Goal: Find specific page/section: Find specific page/section

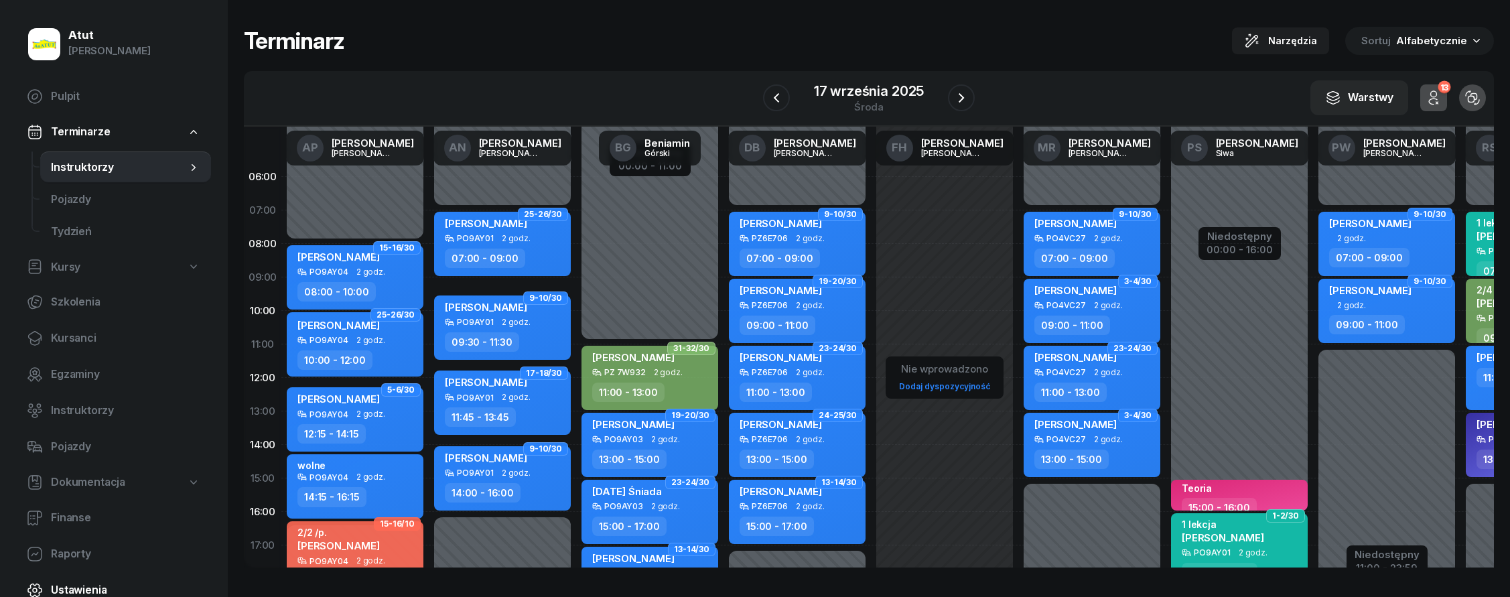
click at [107, 577] on link "Ustawienia" at bounding box center [113, 590] width 195 height 32
select select "06:00"
select select
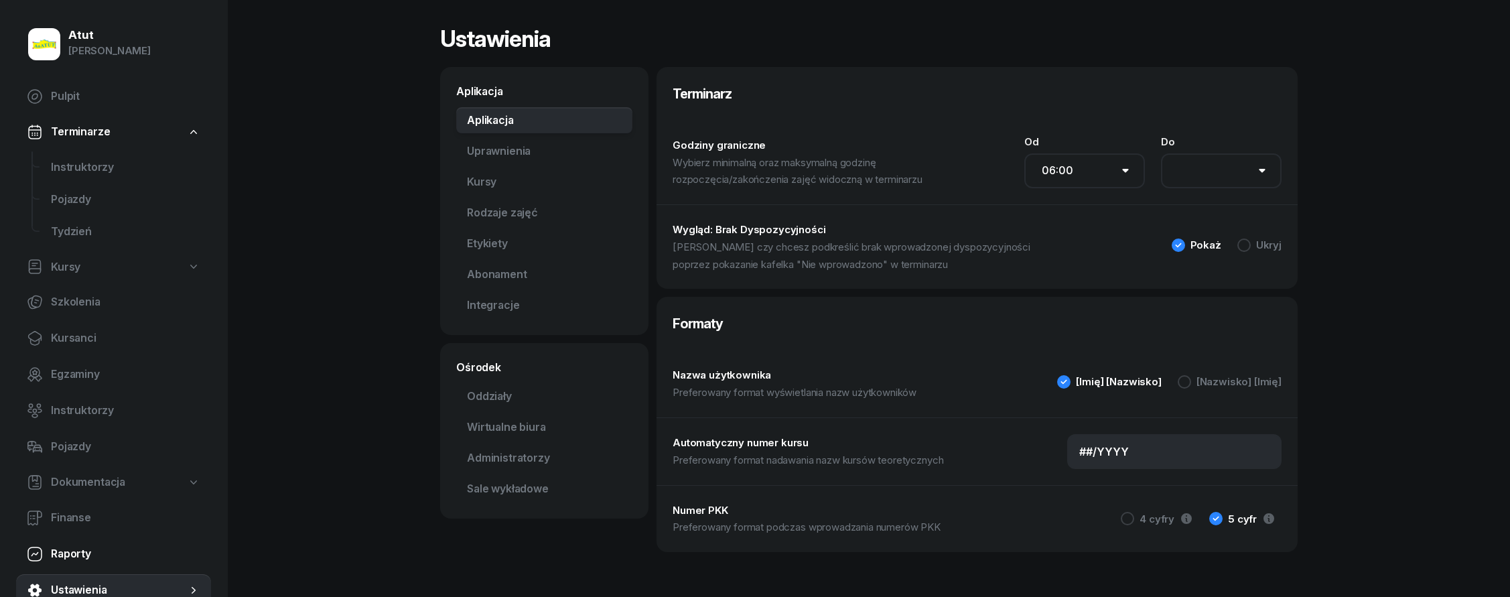
click at [86, 549] on span "Raporty" at bounding box center [125, 553] width 149 height 17
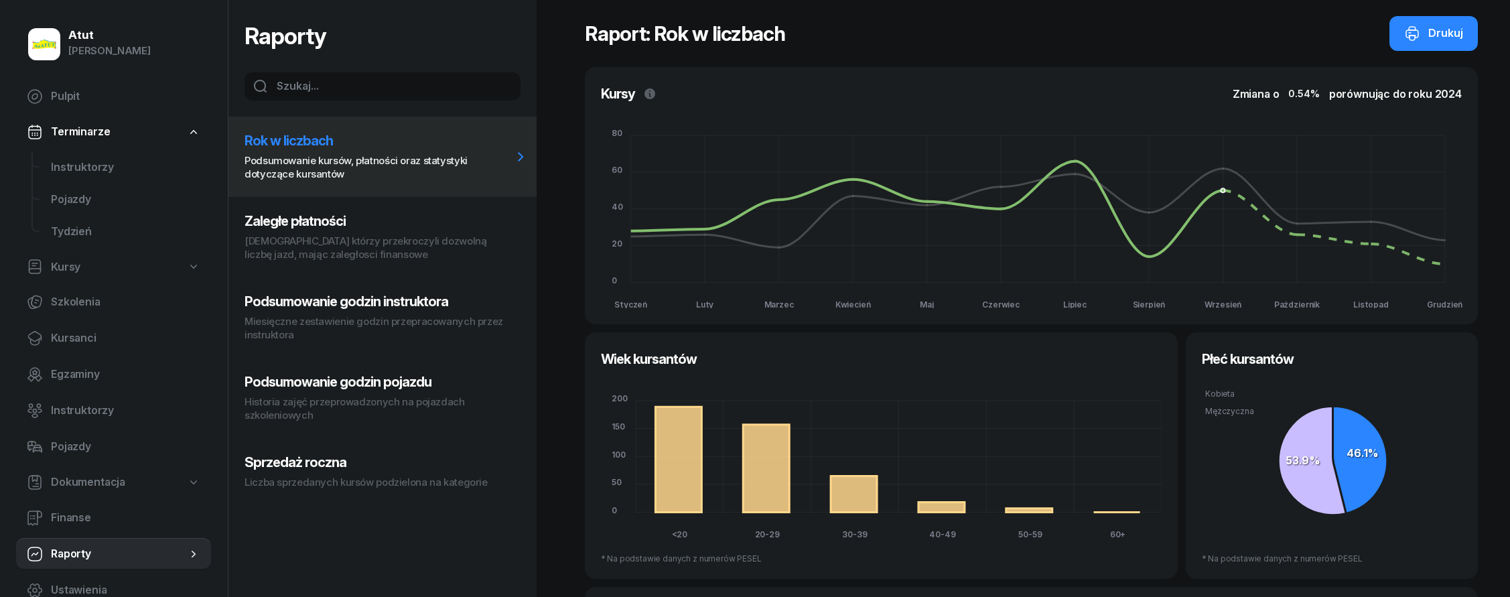
click at [344, 468] on h3 "Sprzedaż roczna" at bounding box center [378, 462] width 268 height 16
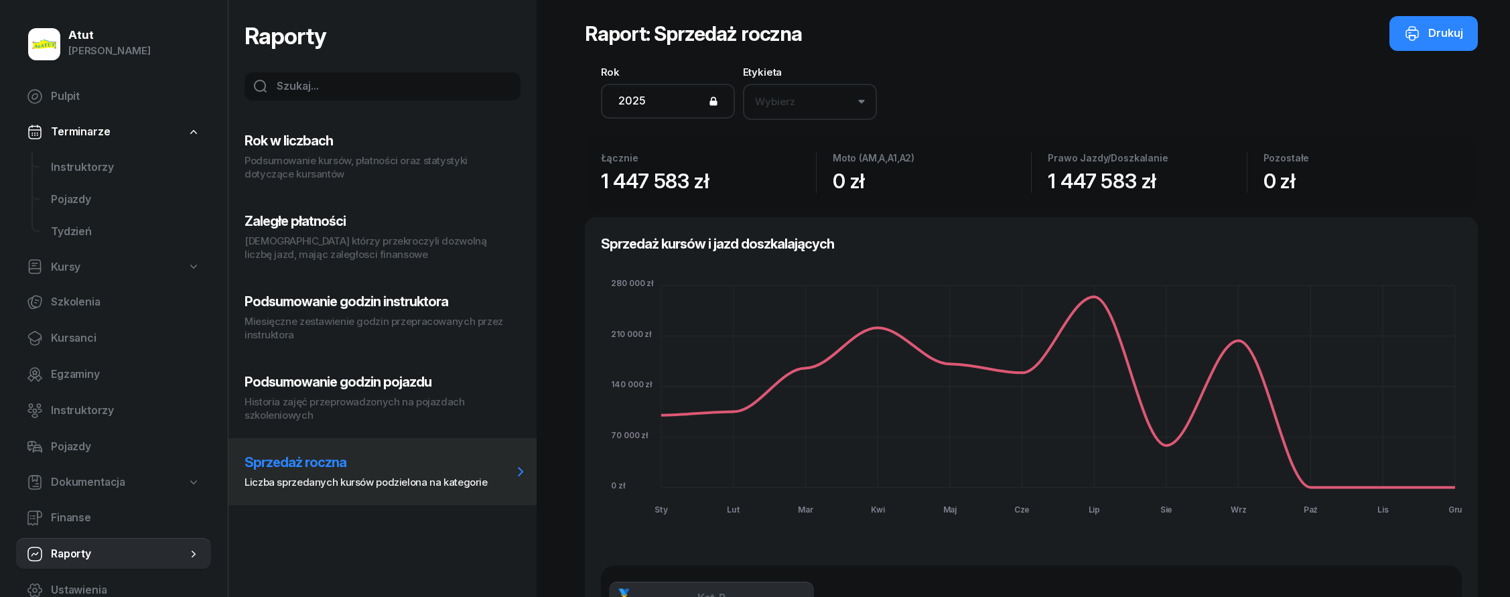
click at [320, 154] on p "Podsumowanie kursów, płatności oraz statystyki dotyczące kursantów" at bounding box center [378, 167] width 268 height 27
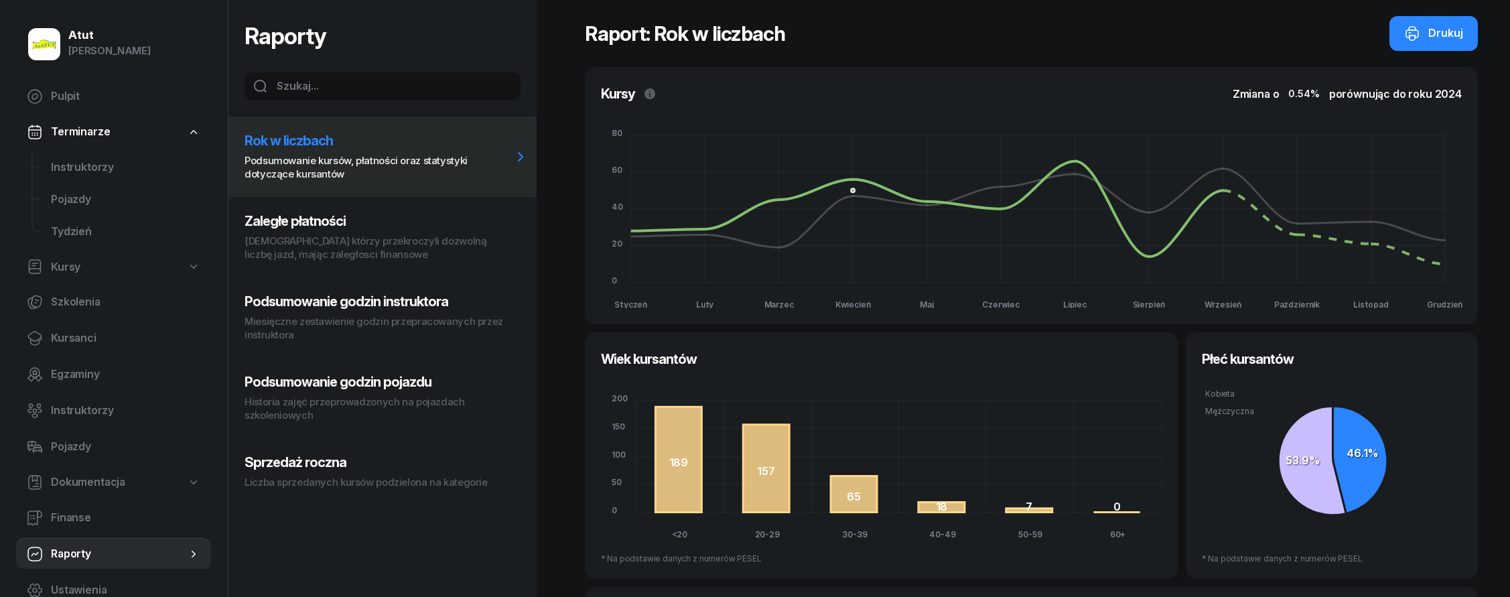
click at [331, 463] on h3 "Sprzedaż roczna" at bounding box center [378, 462] width 268 height 16
